Goal: Task Accomplishment & Management: Use online tool/utility

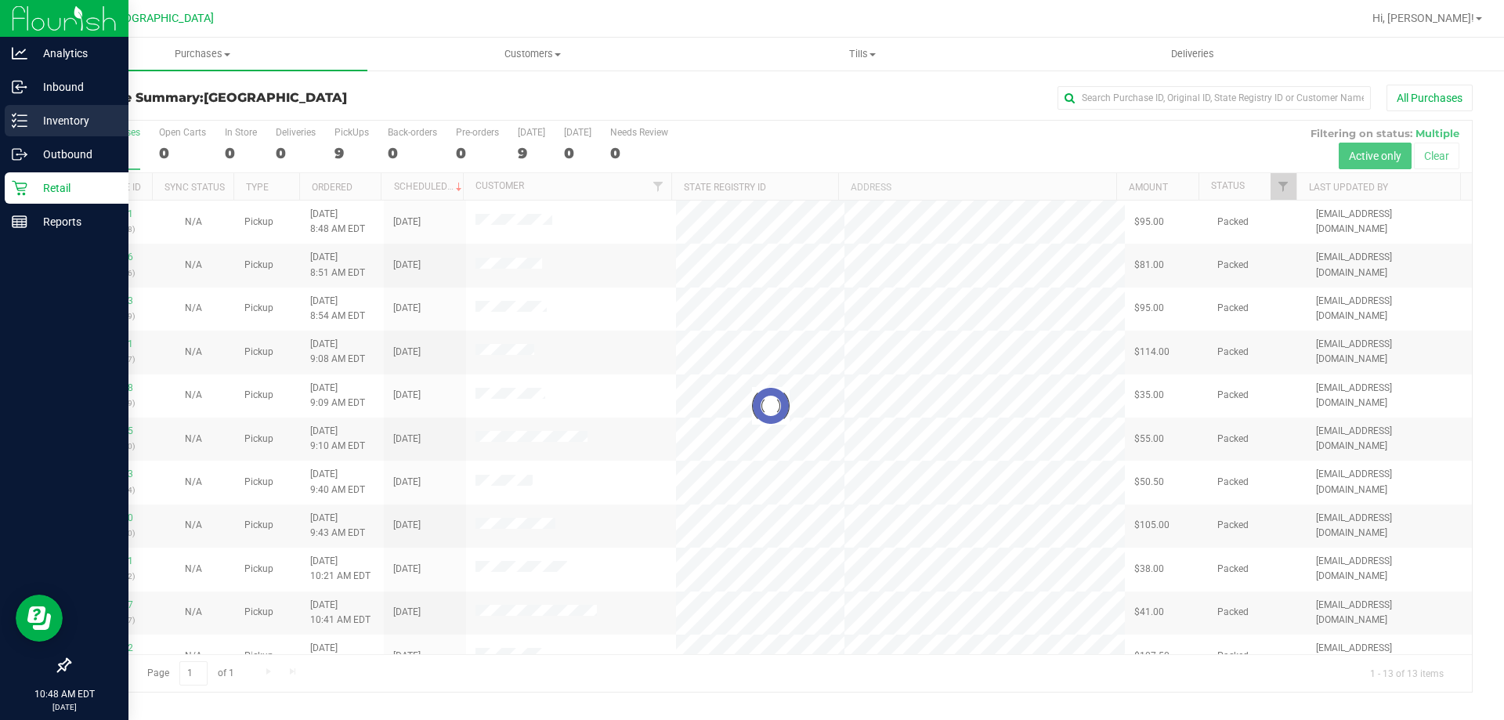
click at [60, 123] on p "Inventory" at bounding box center [74, 120] width 94 height 19
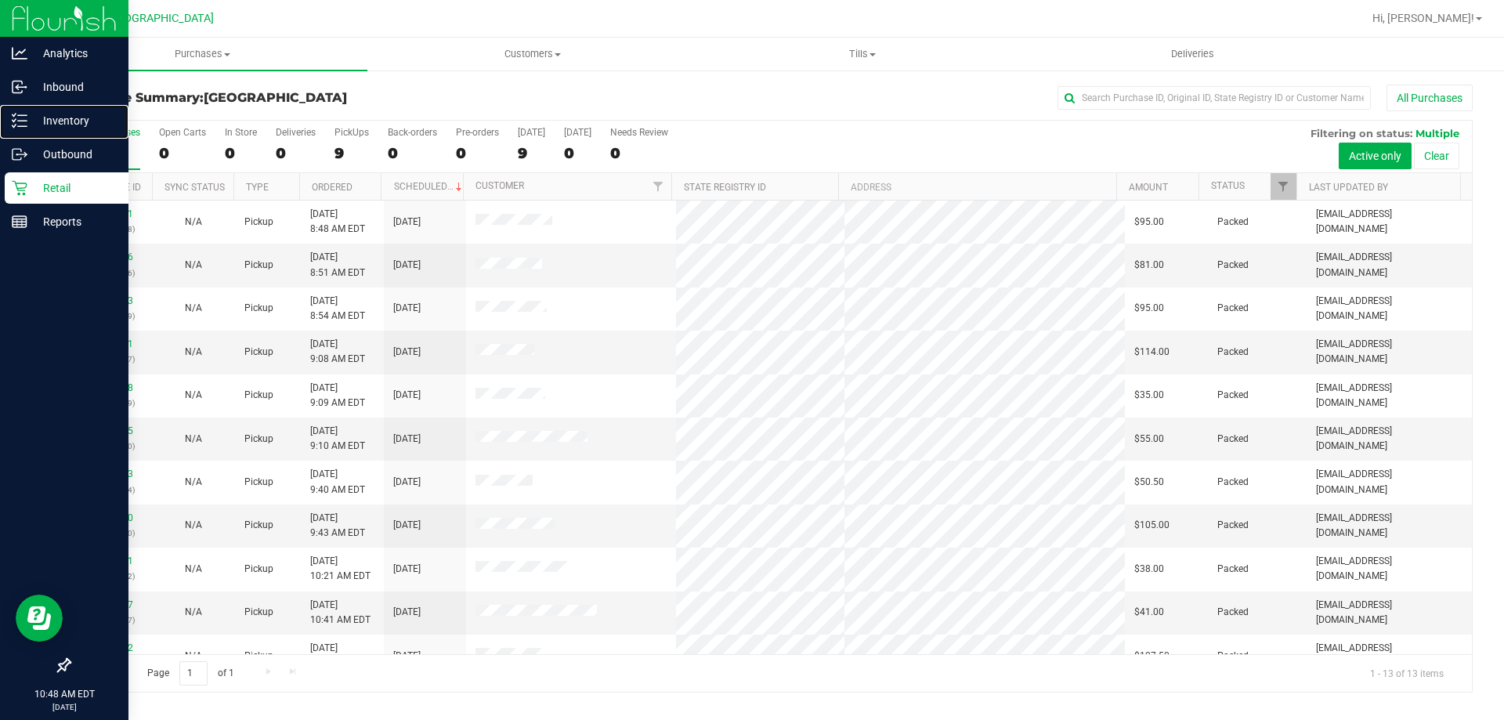
click at [60, 123] on p "Inventory" at bounding box center [74, 120] width 94 height 19
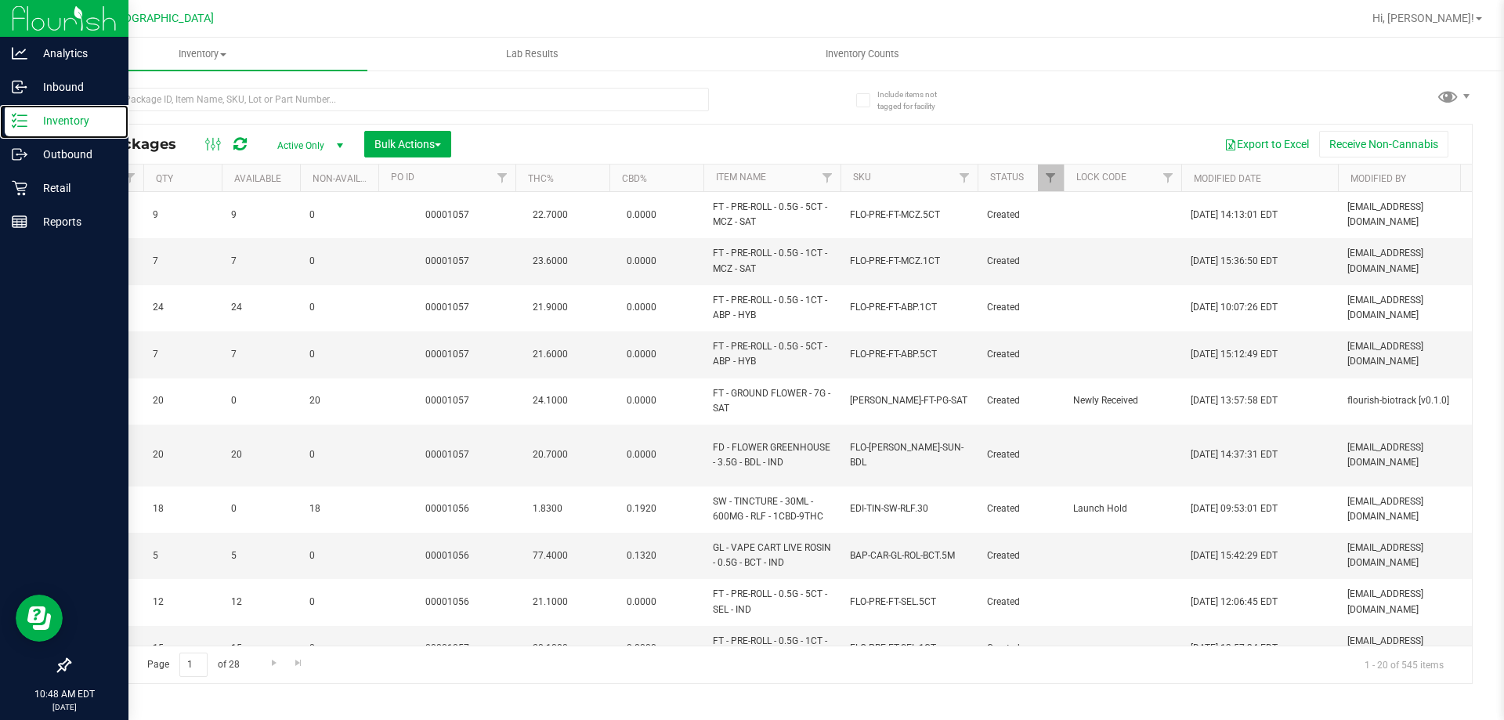
scroll to position [0, 949]
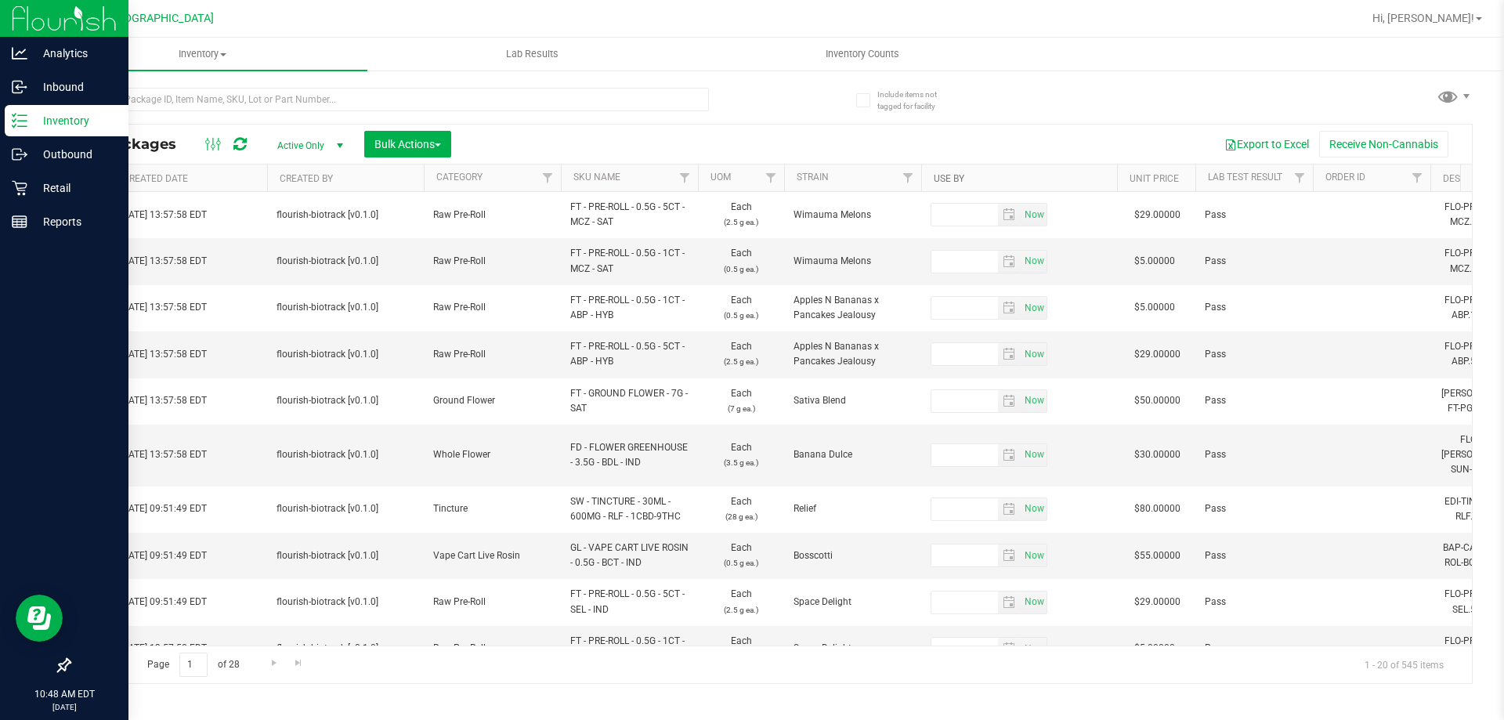
click at [946, 183] on link "Use By" at bounding box center [949, 178] width 31 height 11
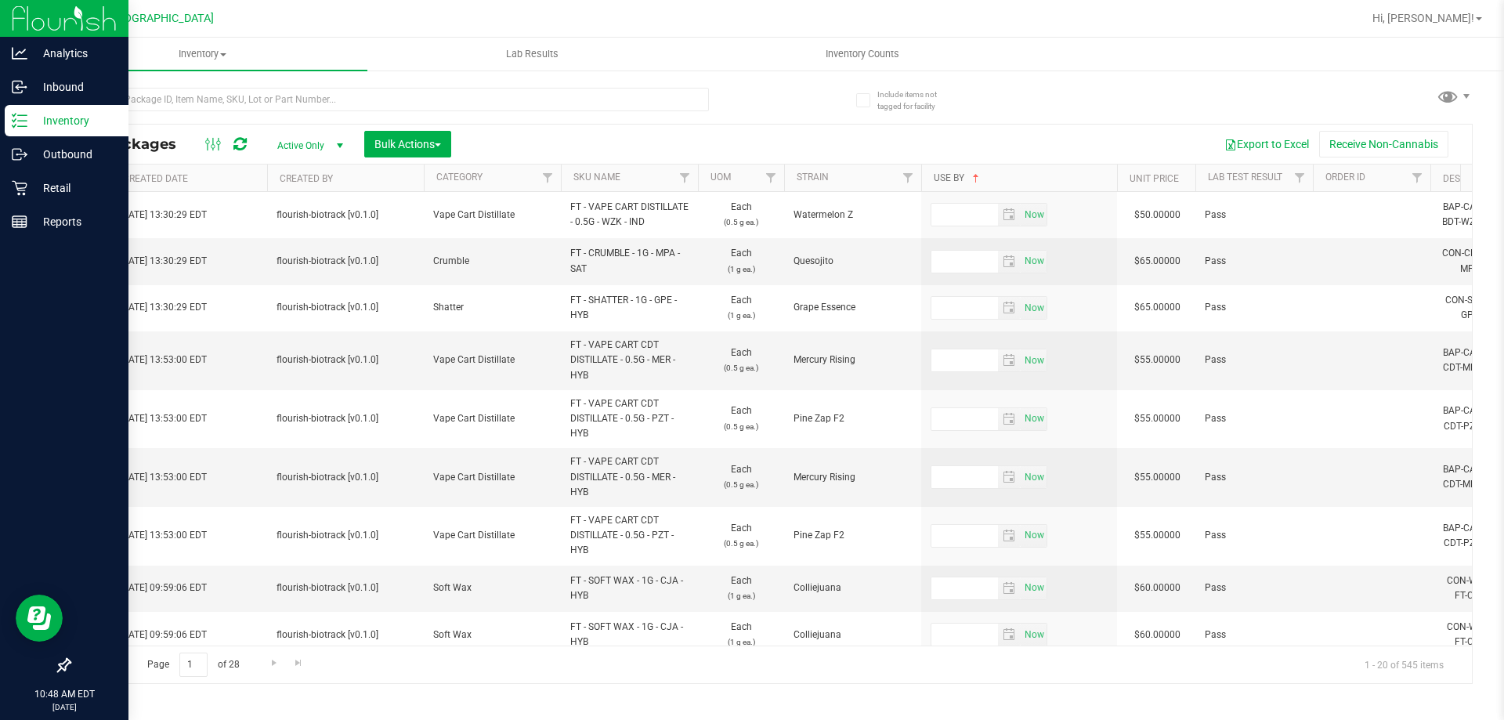
click at [946, 176] on link "Use By" at bounding box center [958, 177] width 49 height 11
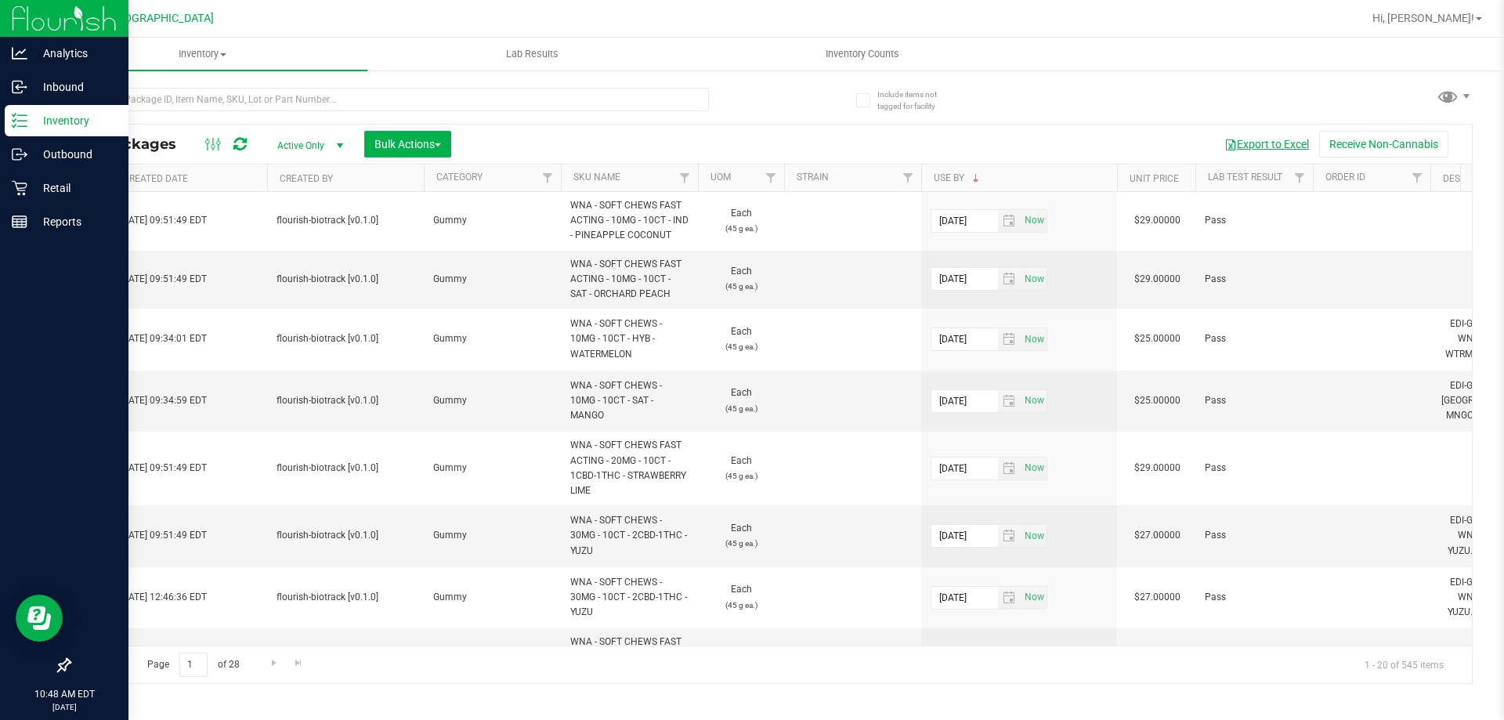
click at [1265, 146] on button "Export to Excel" at bounding box center [1266, 144] width 105 height 27
click at [29, 194] on p "Retail" at bounding box center [74, 188] width 94 height 19
